Goal: Navigation & Orientation: Find specific page/section

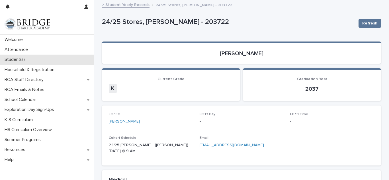
click at [9, 58] on p "Student(s)" at bounding box center [15, 59] width 27 height 5
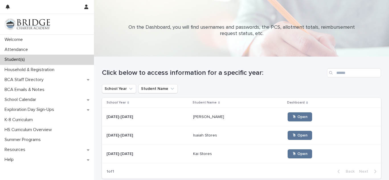
click at [120, 158] on div "[DATE]-[DATE] [DATE]-[DATE]" at bounding box center [147, 153] width 82 height 9
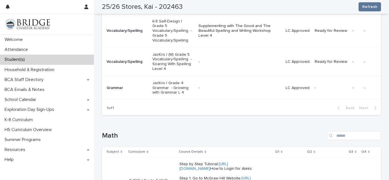
scroll to position [292, 0]
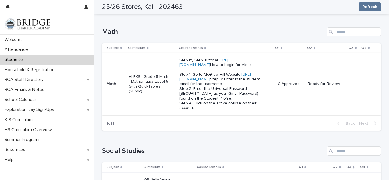
click at [182, 81] on link "[URL][DOMAIN_NAME]" at bounding box center [214, 77] width 71 height 9
